Goal: Contribute content

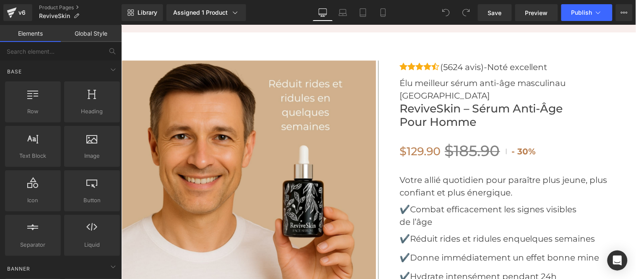
scroll to position [3027, 0]
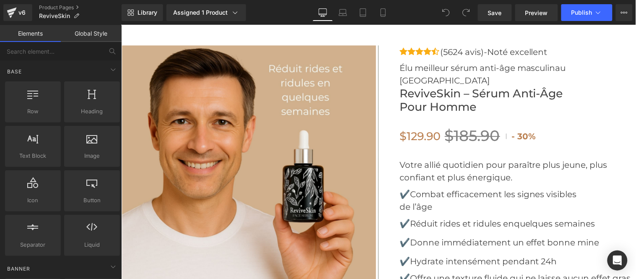
click at [266, 141] on img at bounding box center [249, 172] width 254 height 254
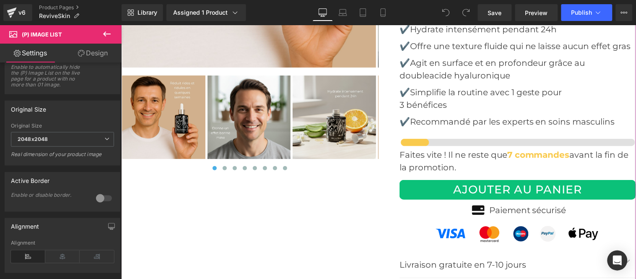
scroll to position [3260, 0]
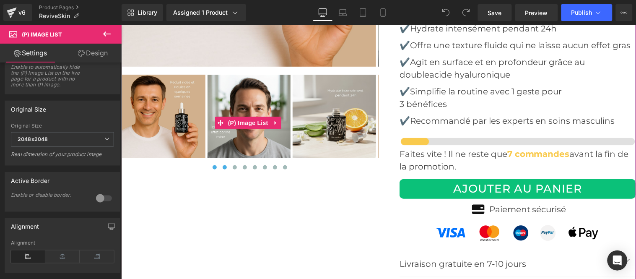
click at [224, 165] on button at bounding box center [224, 167] width 10 height 8
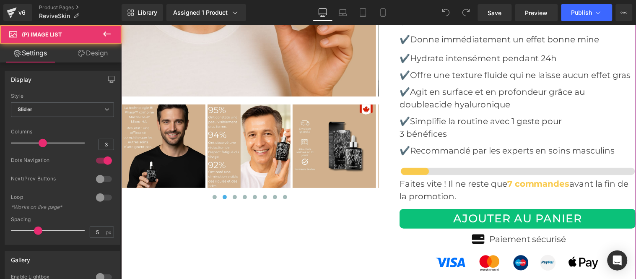
scroll to position [3213, 0]
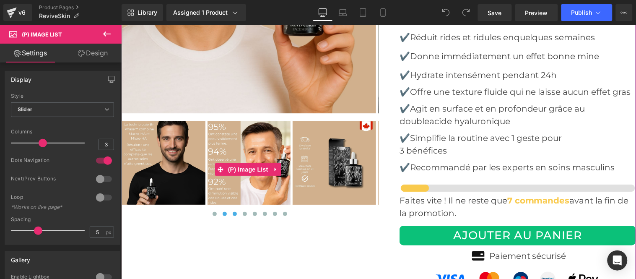
click at [232, 212] on span at bounding box center [234, 213] width 4 height 4
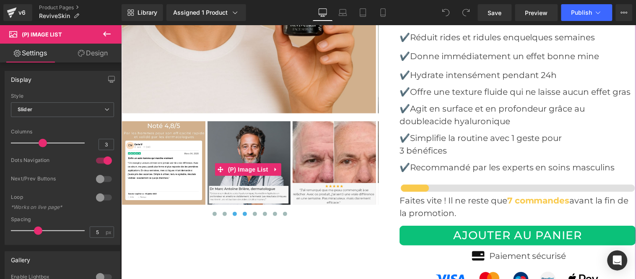
click at [242, 213] on span at bounding box center [244, 213] width 4 height 4
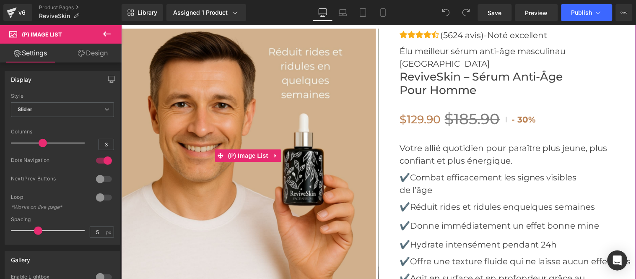
scroll to position [3027, 0]
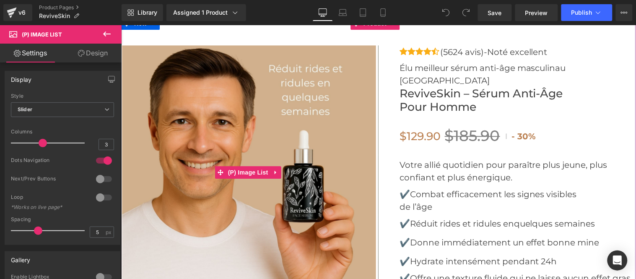
click at [268, 108] on img at bounding box center [249, 172] width 254 height 254
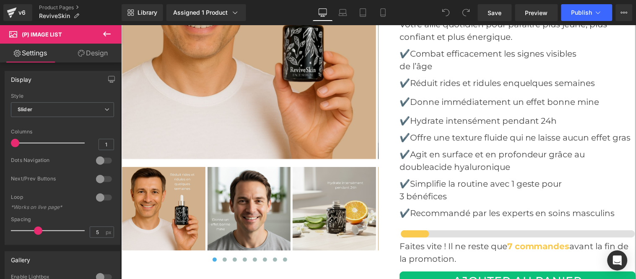
scroll to position [3167, 0]
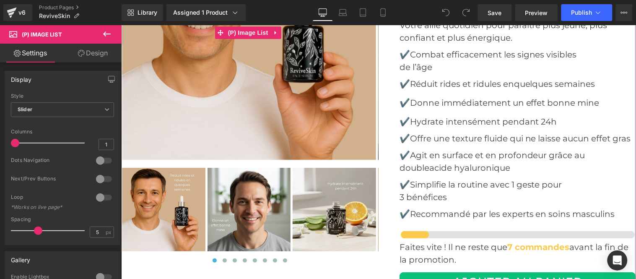
click at [253, 106] on img at bounding box center [249, 32] width 254 height 254
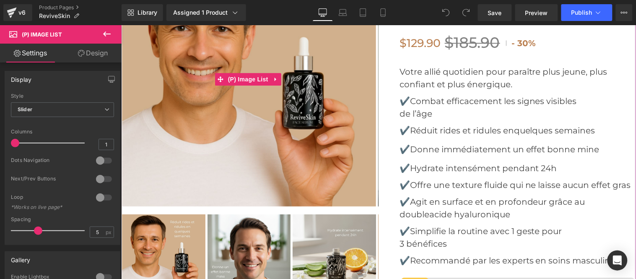
click at [256, 111] on img at bounding box center [249, 79] width 254 height 254
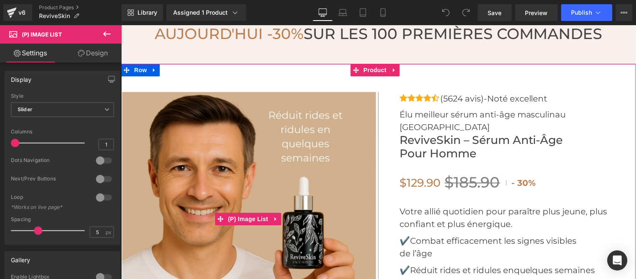
scroll to position [3027, 0]
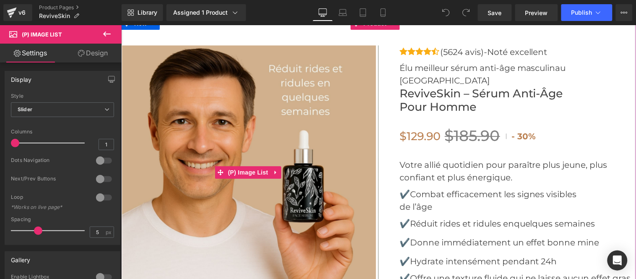
click at [254, 111] on img at bounding box center [249, 172] width 254 height 254
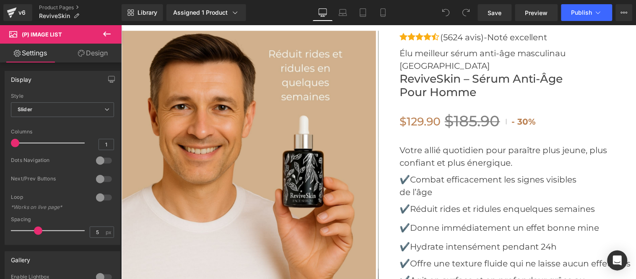
scroll to position [3042, 0]
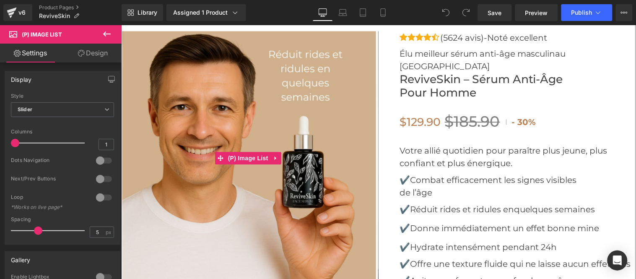
click at [227, 114] on img at bounding box center [249, 158] width 254 height 254
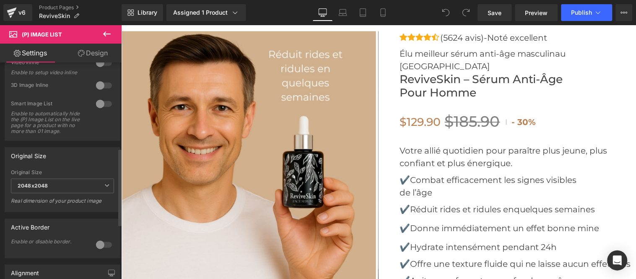
scroll to position [279, 0]
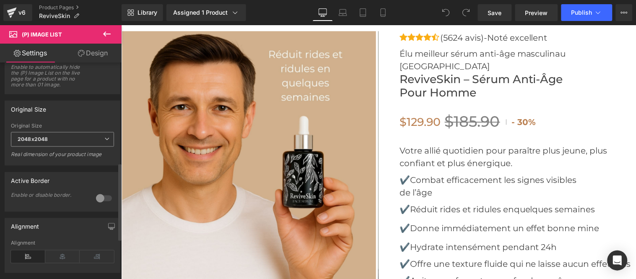
click at [54, 143] on span "2048x2048" at bounding box center [62, 139] width 103 height 15
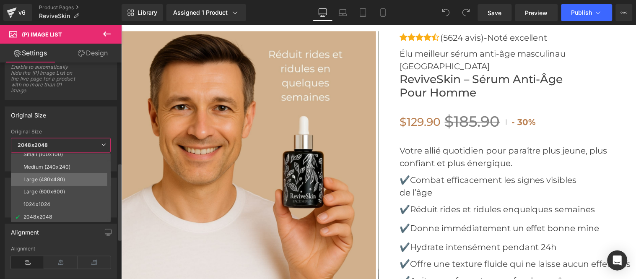
scroll to position [6, 0]
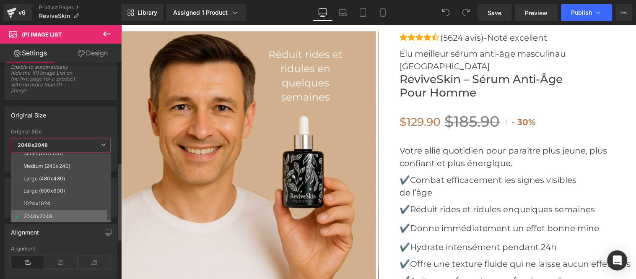
click at [40, 211] on li "2048x2048" at bounding box center [63, 216] width 104 height 13
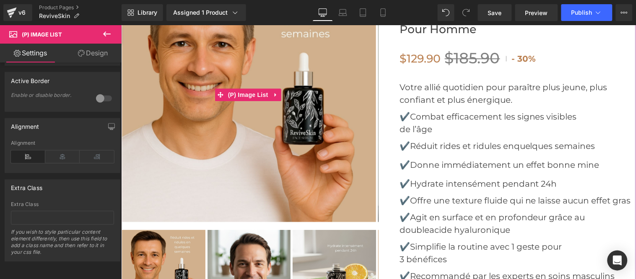
scroll to position [3088, 0]
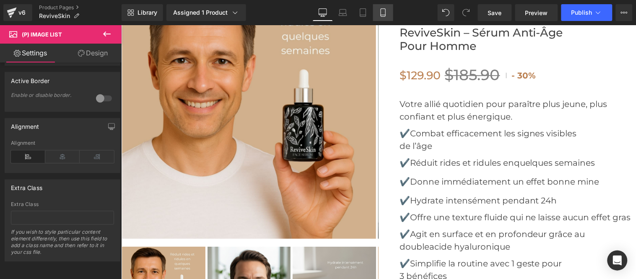
click at [381, 16] on icon at bounding box center [383, 13] width 5 height 8
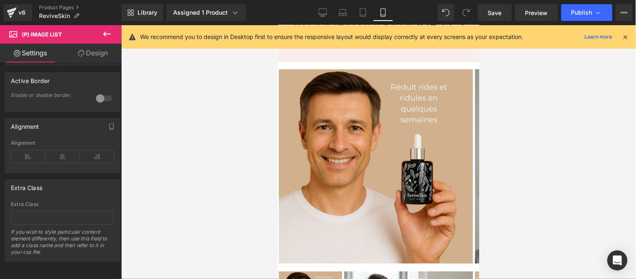
scroll to position [3977, 0]
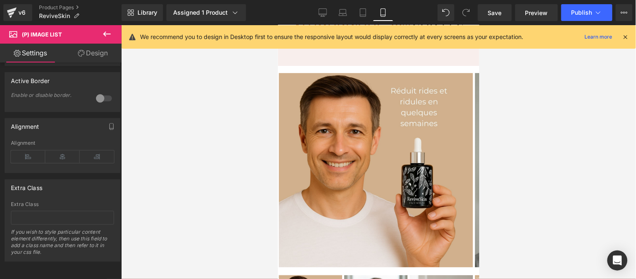
click at [375, 124] on img at bounding box center [375, 170] width 194 height 194
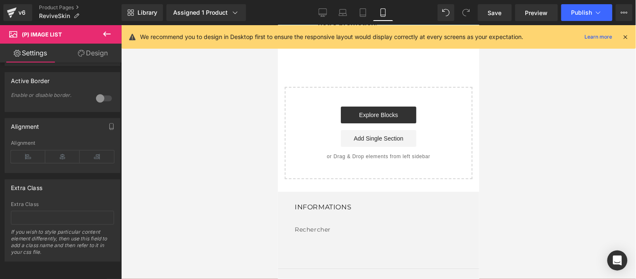
scroll to position [5567, 0]
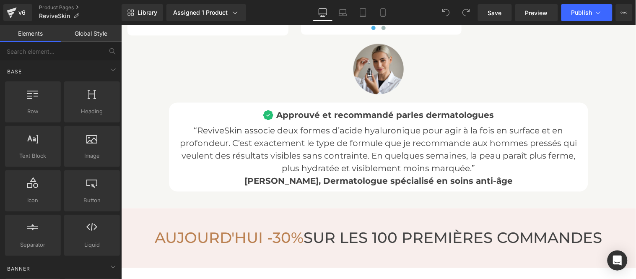
scroll to position [2701, 0]
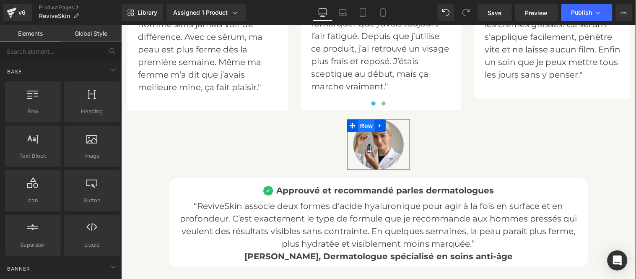
click at [360, 124] on span "Row" at bounding box center [366, 125] width 17 height 13
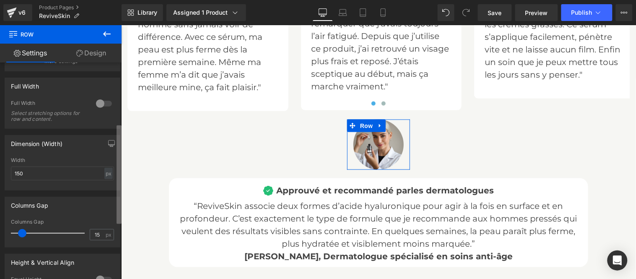
scroll to position [116, 0]
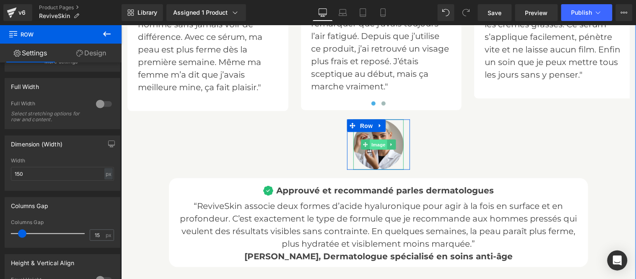
click at [370, 143] on span "Image" at bounding box center [378, 144] width 18 height 10
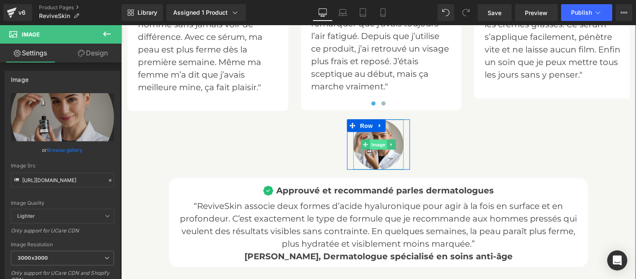
click at [369, 143] on span "Image" at bounding box center [378, 144] width 18 height 10
click at [372, 143] on span "Image" at bounding box center [378, 144] width 18 height 10
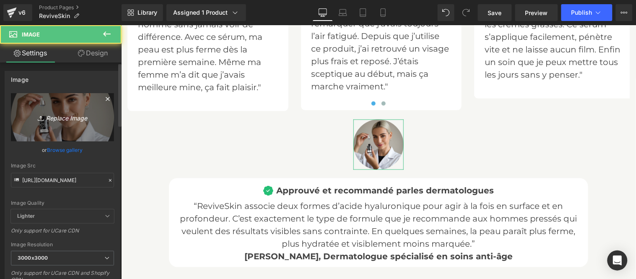
click at [65, 117] on icon "Replace Image" at bounding box center [62, 117] width 67 height 10
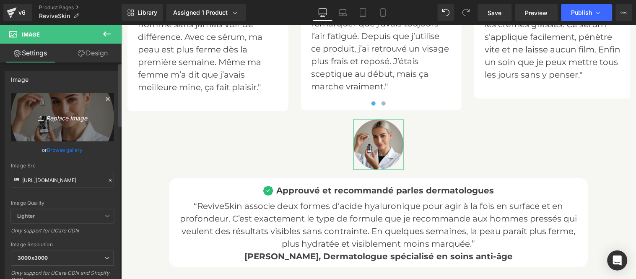
type input "C:\fakepath\ReviveSkin ff.png"
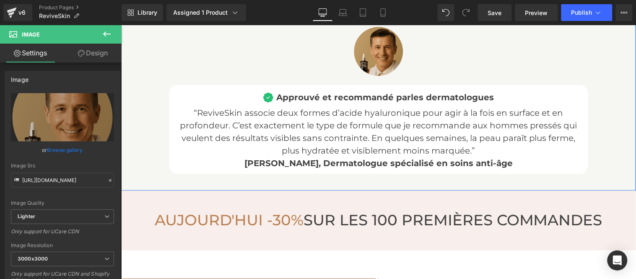
scroll to position [2748, 0]
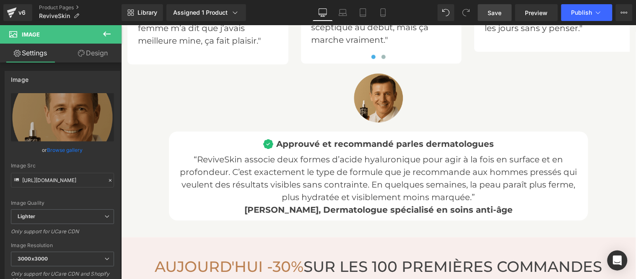
click at [498, 13] on span "Save" at bounding box center [495, 12] width 14 height 9
